Goal: Task Accomplishment & Management: Manage account settings

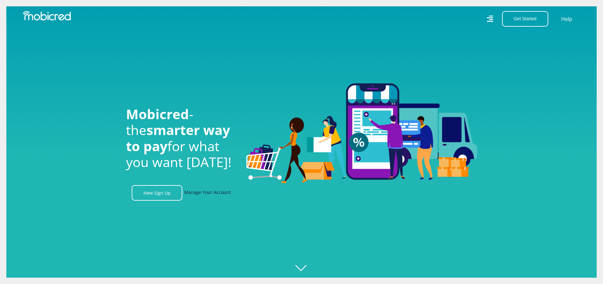
click at [216, 195] on link "Manage Your Account" at bounding box center [207, 193] width 47 height 16
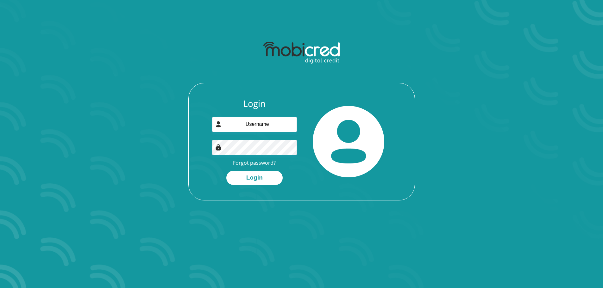
drag, startPoint x: 0, startPoint y: 0, endPoint x: 255, endPoint y: 166, distance: 304.7
click at [255, 166] on link "Forgot password?" at bounding box center [254, 163] width 43 height 7
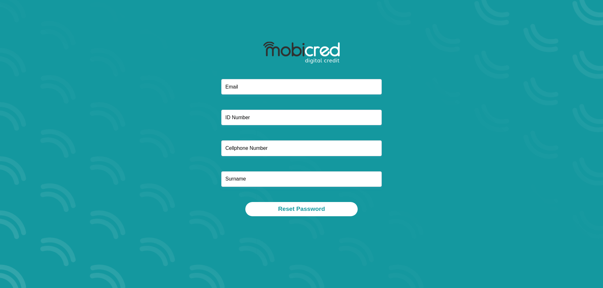
type input "miles73simone@gmail.com"
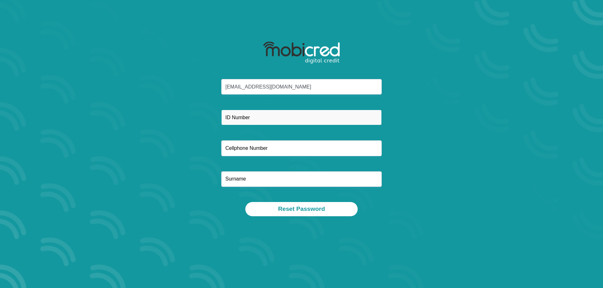
click at [258, 120] on input "text" at bounding box center [301, 118] width 160 height 16
type input "9407230207084"
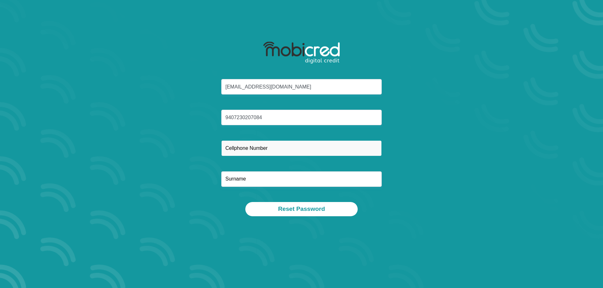
click at [256, 147] on input "text" at bounding box center [301, 149] width 160 height 16
type input "0658003949"
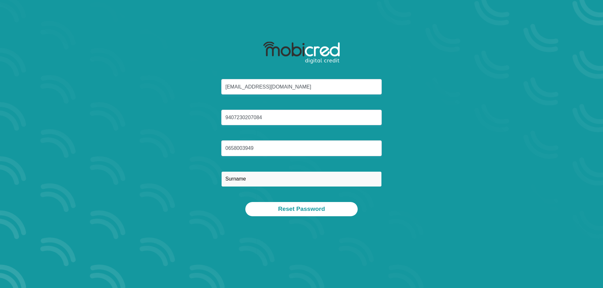
click at [247, 178] on input "text" at bounding box center [301, 180] width 160 height 16
type input "Miles"
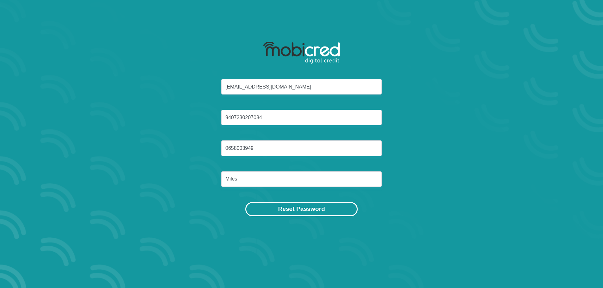
click at [313, 212] on button "Reset Password" at bounding box center [301, 209] width 112 height 14
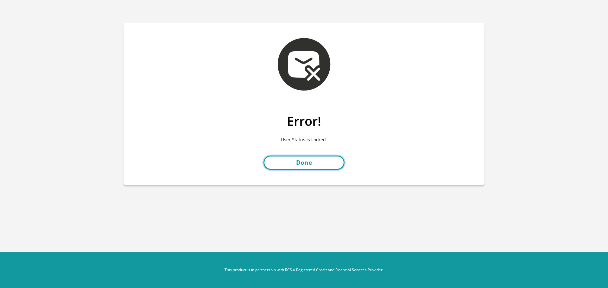
click at [319, 162] on link "Done" at bounding box center [303, 163] width 81 height 14
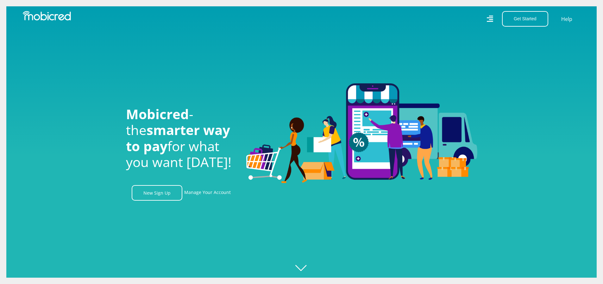
click at [301, 266] on div at bounding box center [307, 142] width 603 height 284
